Goal: Find specific page/section: Find specific page/section

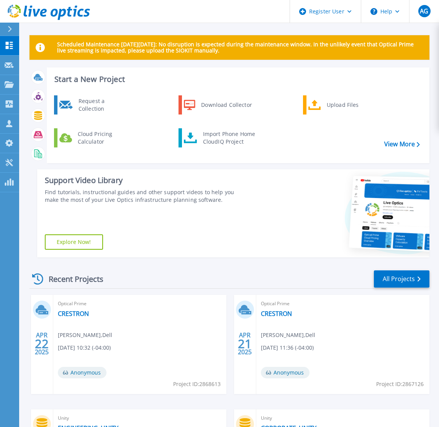
scroll to position [38, 0]
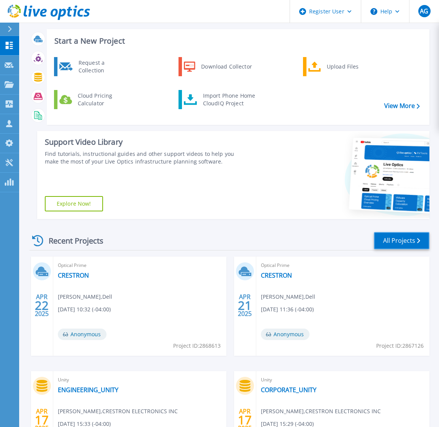
click at [412, 245] on link "All Projects" at bounding box center [402, 240] width 56 height 17
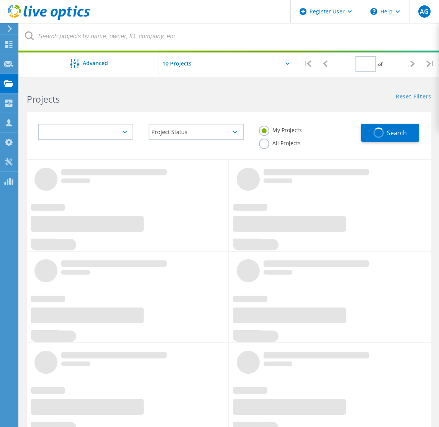
type input "1"
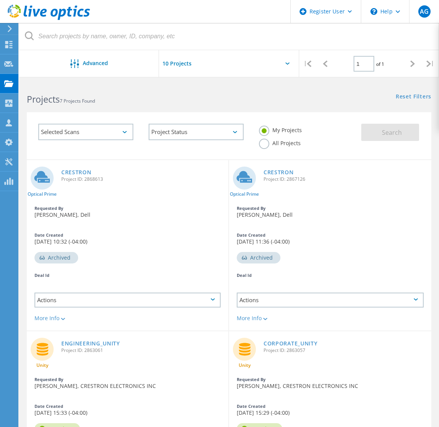
click at [140, 290] on div "Actions" at bounding box center [127, 300] width 201 height 23
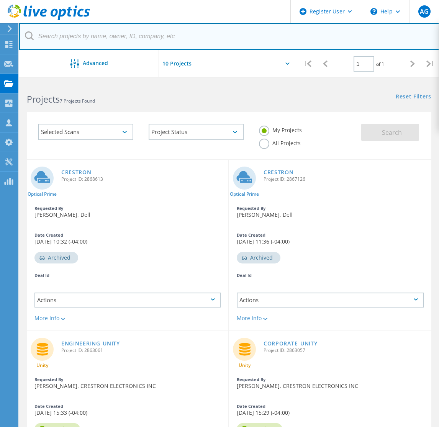
click at [233, 24] on input "text" at bounding box center [229, 36] width 420 height 27
